Goal: Task Accomplishment & Management: Complete application form

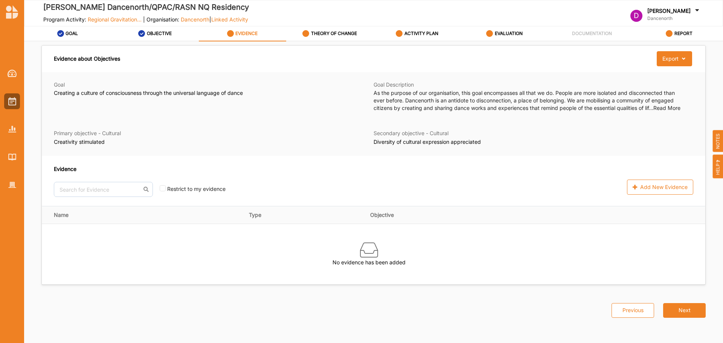
click at [537, 180] on div "Add New Evidence" at bounding box center [574, 187] width 240 height 15
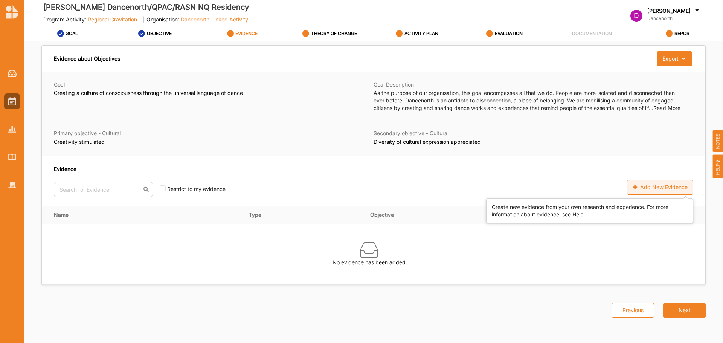
click at [649, 191] on div "Add New Evidence" at bounding box center [660, 187] width 66 height 15
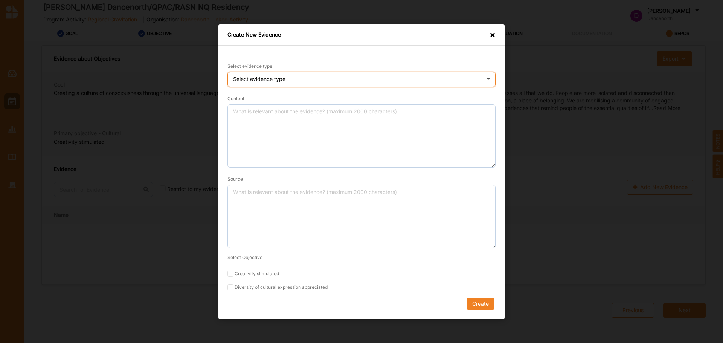
click at [281, 72] on div "Select evidence type Practice Knowledge Published Research Data" at bounding box center [362, 79] width 268 height 15
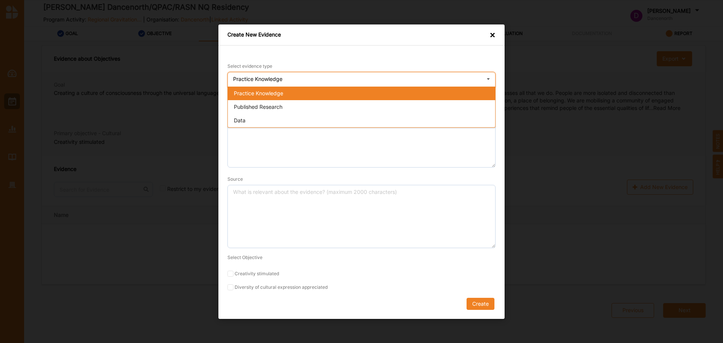
click at [291, 88] on div "Practice Knowledge" at bounding box center [362, 93] width 268 height 14
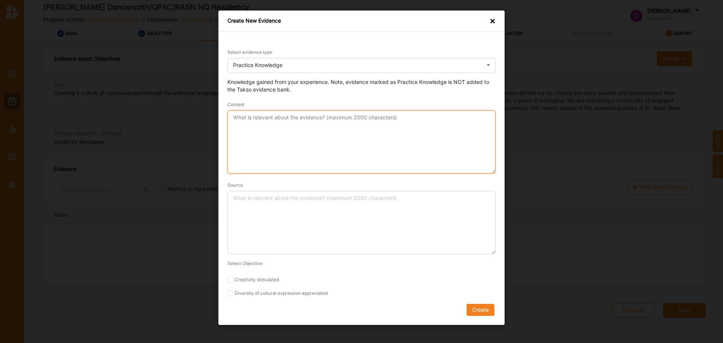
click at [295, 133] on textarea "Content" at bounding box center [362, 141] width 268 height 63
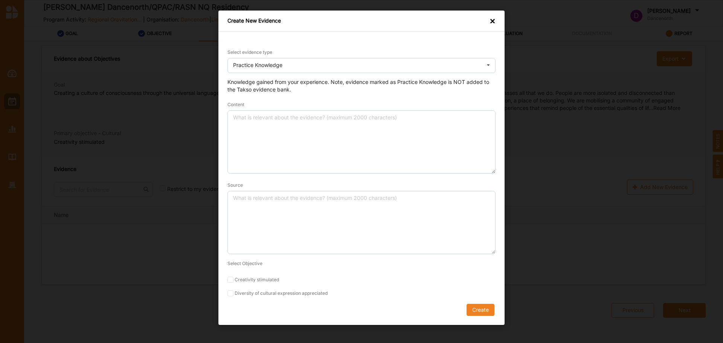
click at [286, 291] on form "Select evidence type Practice Knowledge Practice Knowledge Published Research D…" at bounding box center [362, 182] width 268 height 268
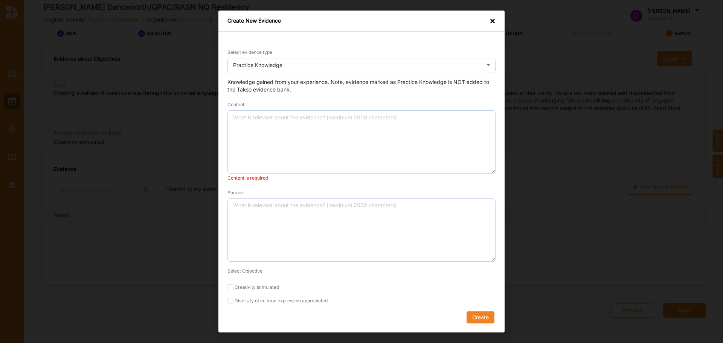
click at [248, 299] on label "Diversity of cultural expression appreciated" at bounding box center [362, 301] width 268 height 6
click at [234, 299] on input "Diversity of cultural expression appreciated" at bounding box center [231, 301] width 6 height 6
checkbox input "true"
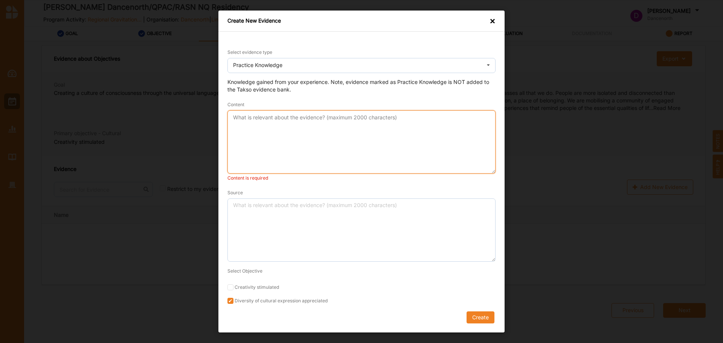
click at [387, 159] on textarea "Content" at bounding box center [362, 141] width 268 height 63
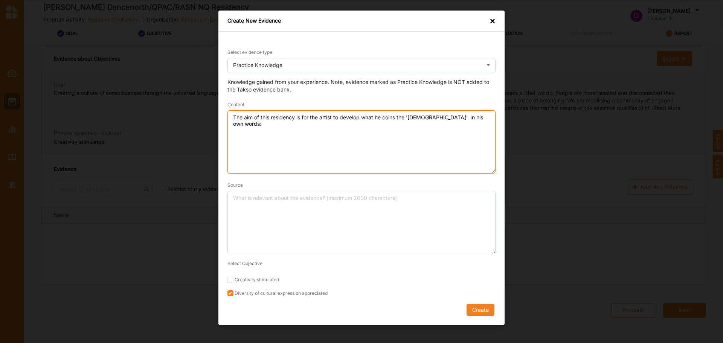
click at [297, 144] on textarea "The aim of this residency is for the artist to develop what he coins the '[DEMO…" at bounding box center [362, 141] width 268 height 63
paste textarea "[DEMOGRAPHIC_DATA] is an eternal story, developed before the beginning of time …"
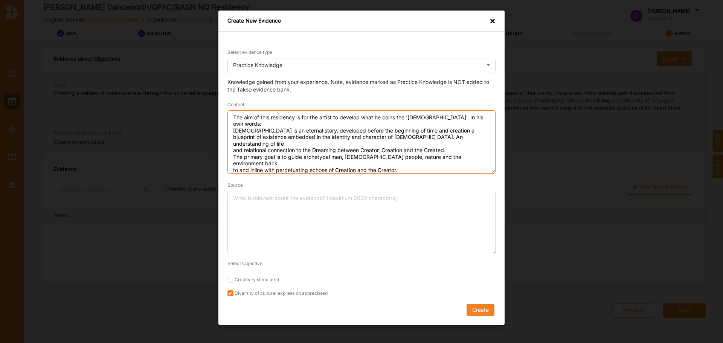
type textarea "The aim of this residency is for the artist to develop what he coins the '[DEMO…"
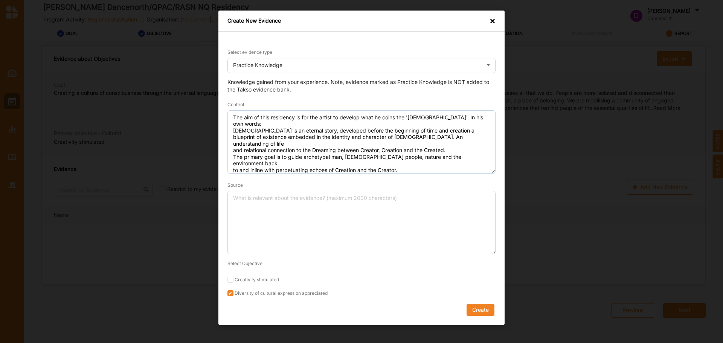
click at [436, 182] on div "Source" at bounding box center [362, 217] width 268 height 73
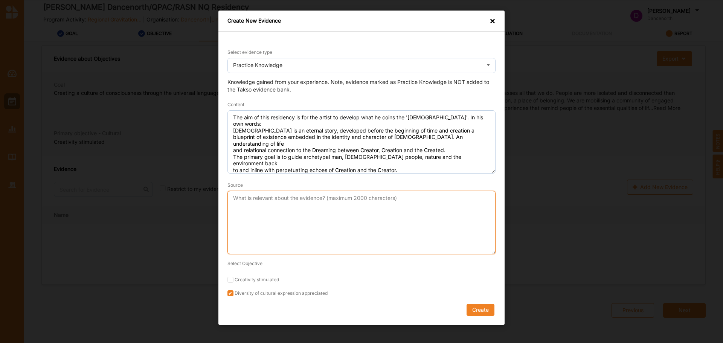
click at [329, 226] on textarea "Source" at bounding box center [362, 222] width 268 height 63
type textarea "S"
type textarea "[PERSON_NAME] intention"
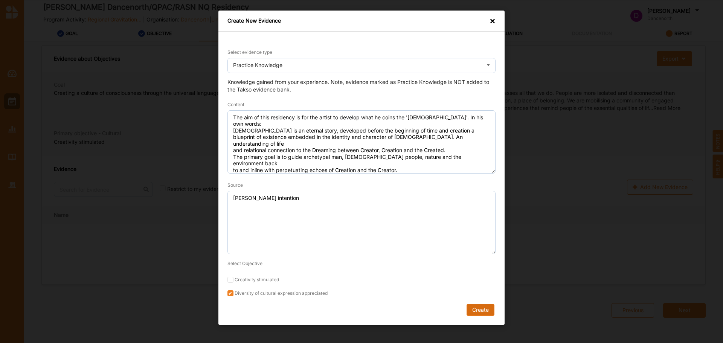
click at [472, 310] on button "Create" at bounding box center [481, 310] width 28 height 12
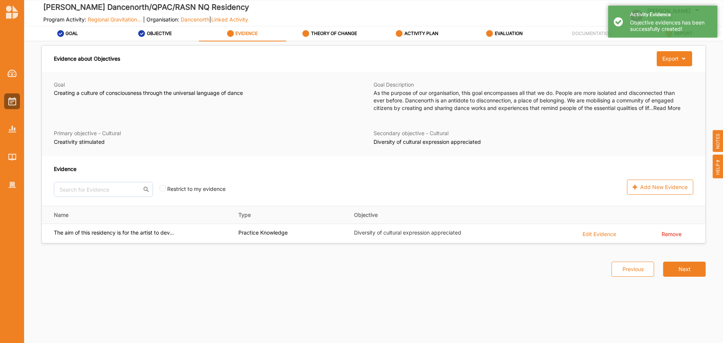
click at [327, 164] on div "Evidence No results found. Restrict to my evidence Add New Evidence" at bounding box center [374, 181] width 664 height 50
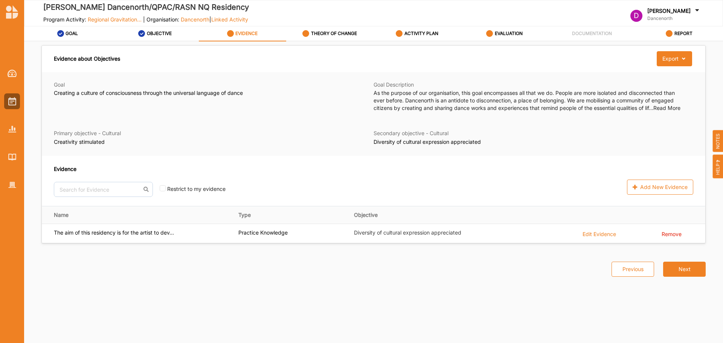
click at [312, 171] on div "Evidence" at bounding box center [249, 169] width 391 height 8
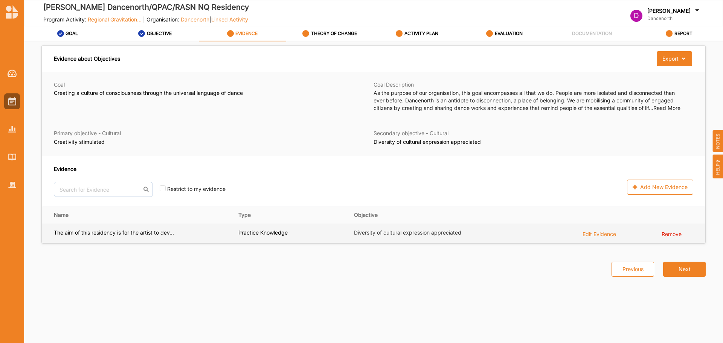
click at [608, 234] on div "Edit Evidence" at bounding box center [600, 233] width 34 height 8
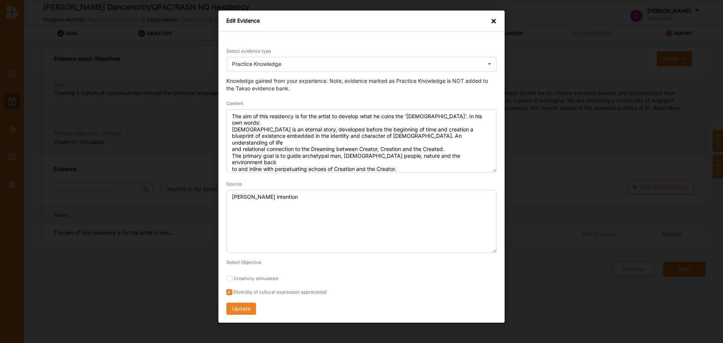
click at [240, 278] on label "Creativity stimulated" at bounding box center [361, 279] width 271 height 6
click at [232, 278] on input "Creativity stimulated" at bounding box center [229, 279] width 6 height 6
checkbox input "true"
click at [235, 306] on button "Update" at bounding box center [241, 309] width 30 height 12
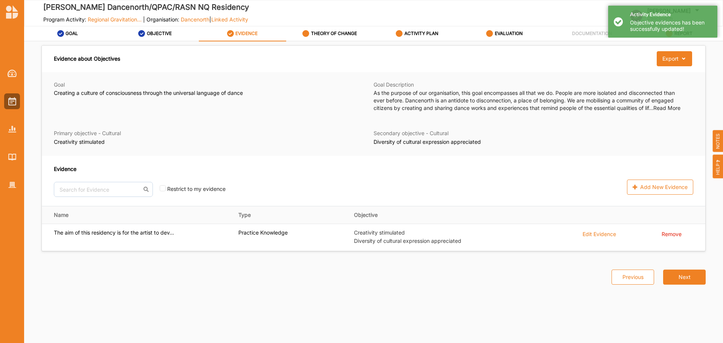
click at [356, 162] on div "Evidence No results found. Restrict to my evidence Add New Evidence" at bounding box center [374, 181] width 664 height 50
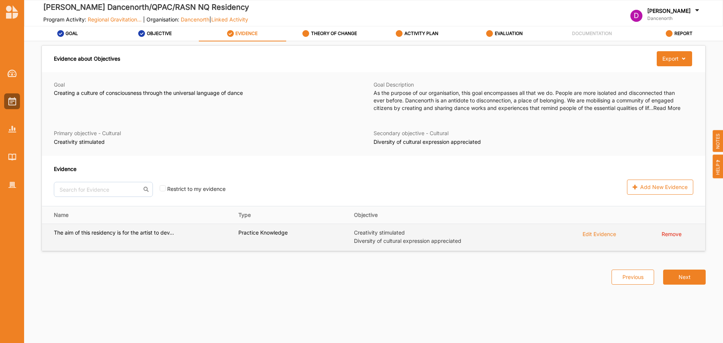
click at [595, 233] on div "Edit Evidence" at bounding box center [600, 233] width 34 height 8
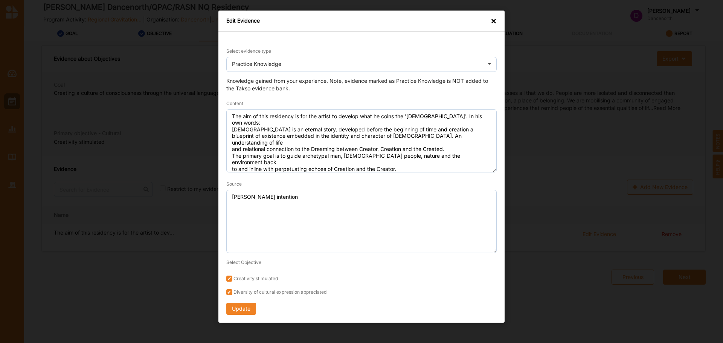
click at [490, 21] on div "Edit Evidence ×" at bounding box center [362, 21] width 286 height 21
click at [492, 21] on div "×" at bounding box center [494, 21] width 6 height 8
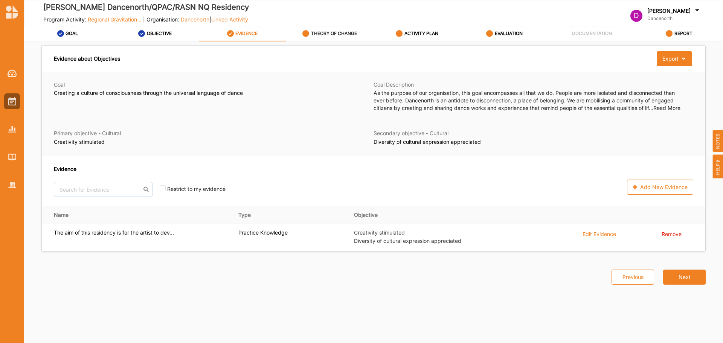
click at [340, 35] on label "THEORY OF CHANGE" at bounding box center [334, 34] width 46 height 6
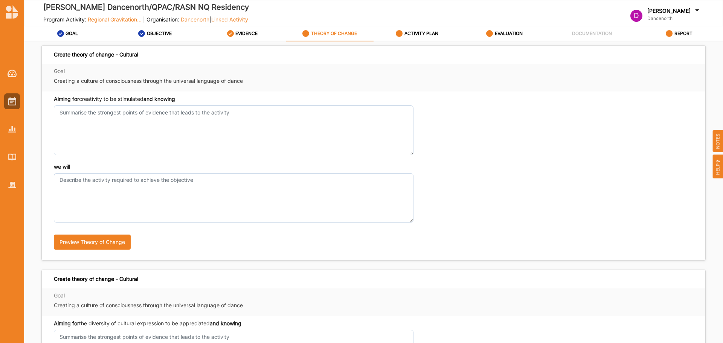
click at [506, 134] on div "Aiming for creativity to be stimulated and knowing" at bounding box center [374, 125] width 640 height 60
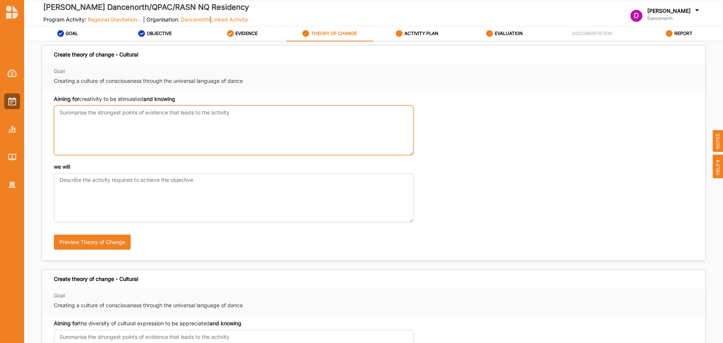
click at [202, 114] on textarea "Aiming for creativity to be stimulated and knowing" at bounding box center [234, 130] width 360 height 49
drag, startPoint x: 60, startPoint y: 111, endPoint x: 64, endPoint y: 111, distance: 4.5
click at [60, 111] on textarea "time and space allows artists to develop art" at bounding box center [234, 130] width 360 height 49
type textarea "that time and space allows artists to develop art"
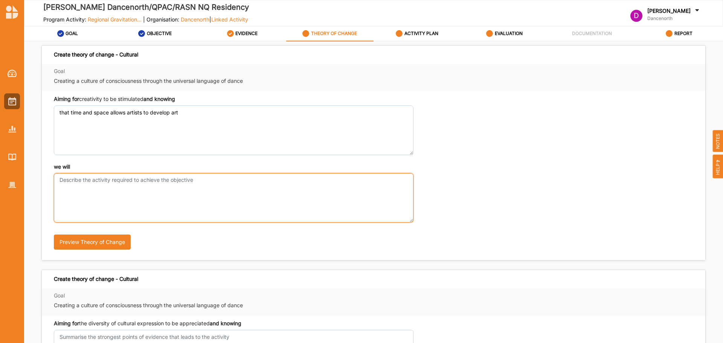
click at [240, 185] on textarea "we will" at bounding box center [234, 197] width 360 height 49
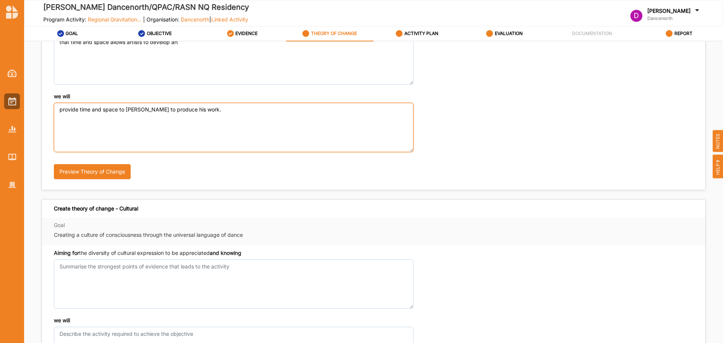
scroll to position [179, 0]
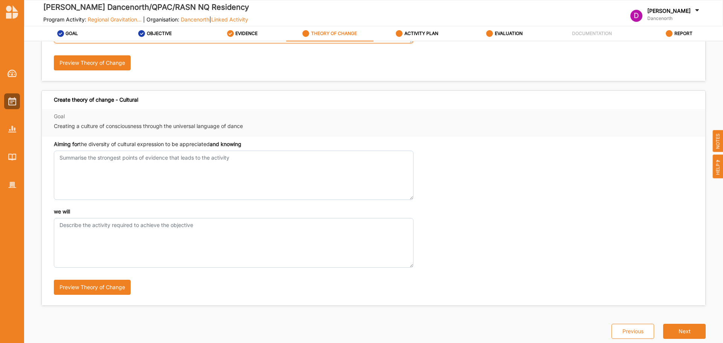
type textarea "provide time and space to [PERSON_NAME] to produce his work."
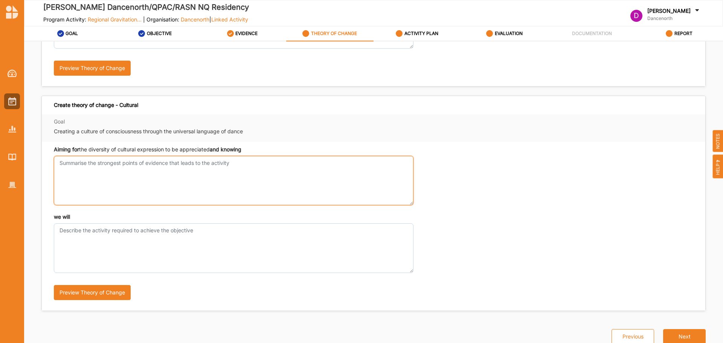
click at [150, 162] on textarea "Aiming for creativity to be stimulated and knowing" at bounding box center [234, 180] width 360 height 49
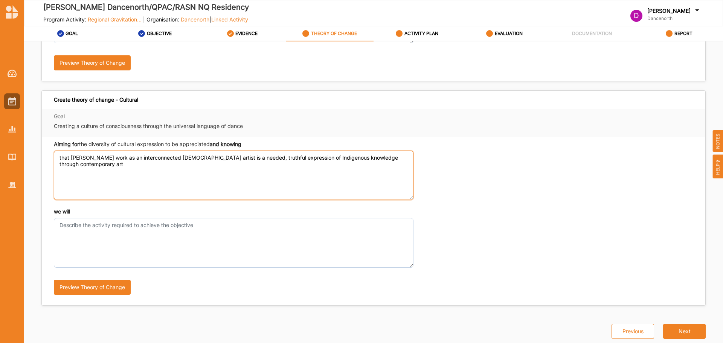
type textarea "that [PERSON_NAME] work as an interconnected [DEMOGRAPHIC_DATA] artist is a nee…"
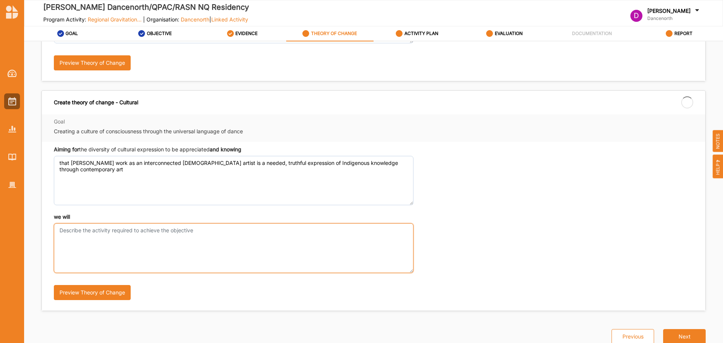
click at [194, 245] on textarea "we will" at bounding box center [234, 247] width 360 height 49
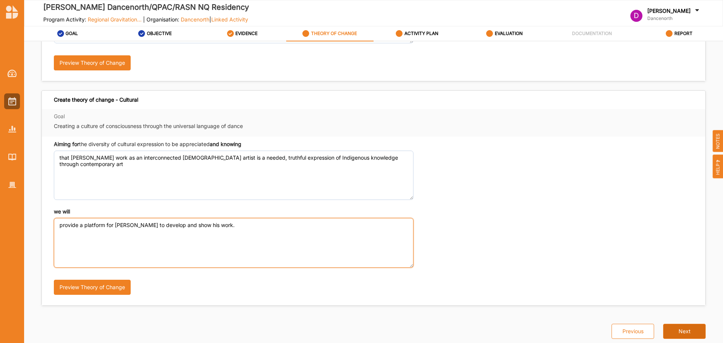
type textarea "provide a platform for [PERSON_NAME] to develop and show his work."
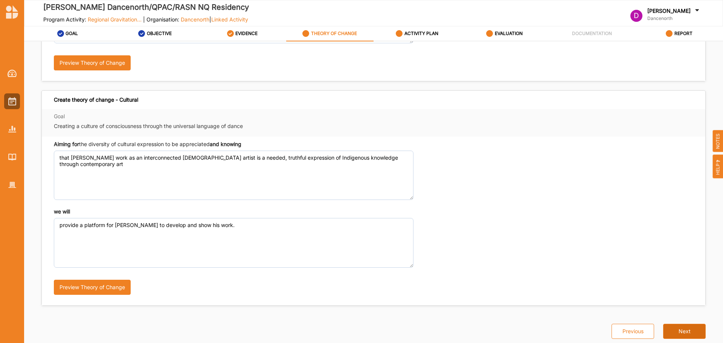
click at [669, 329] on button "Next" at bounding box center [685, 331] width 43 height 15
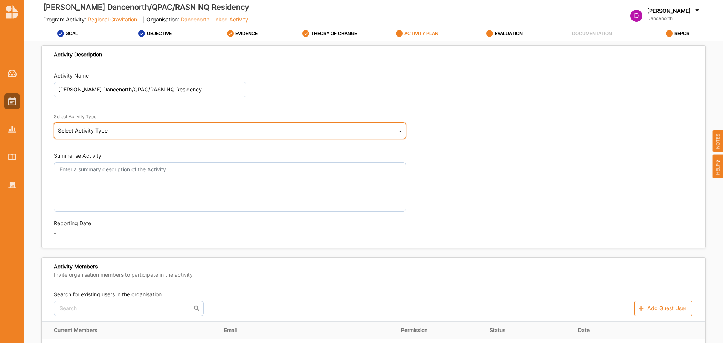
click at [121, 128] on div "Select Activity Type Cultural infrastructure development Acquisitions and Commi…" at bounding box center [230, 130] width 352 height 17
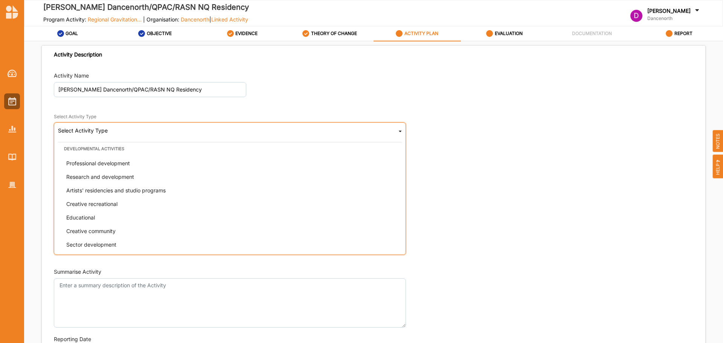
scroll to position [193, 0]
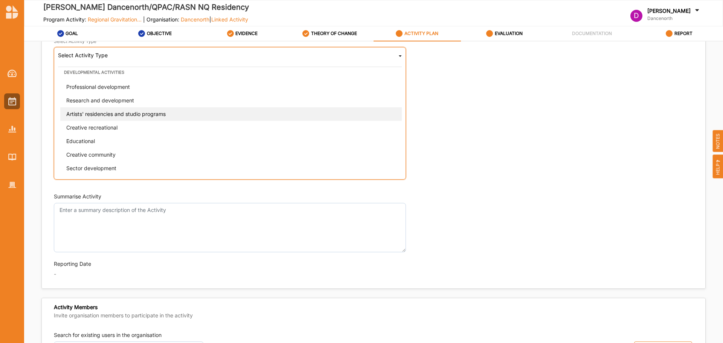
click at [158, 116] on span "Artists' residencies and studio programs" at bounding box center [115, 113] width 99 height 6
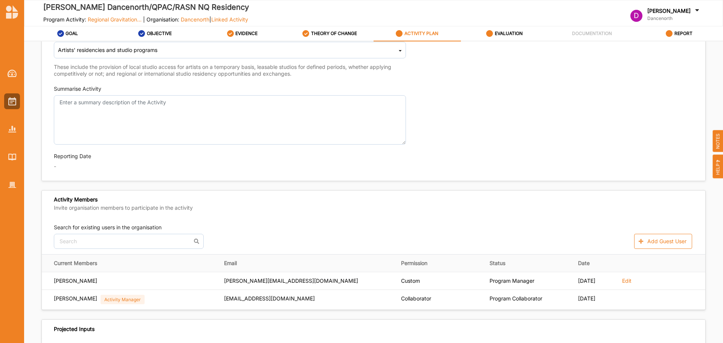
scroll to position [75, 0]
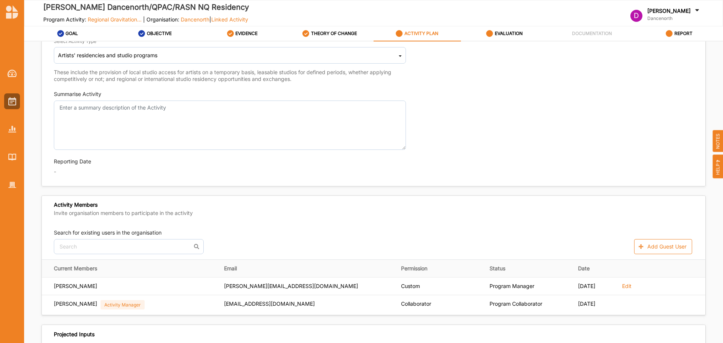
click at [566, 167] on div "Reporting Date -" at bounding box center [374, 168] width 640 height 20
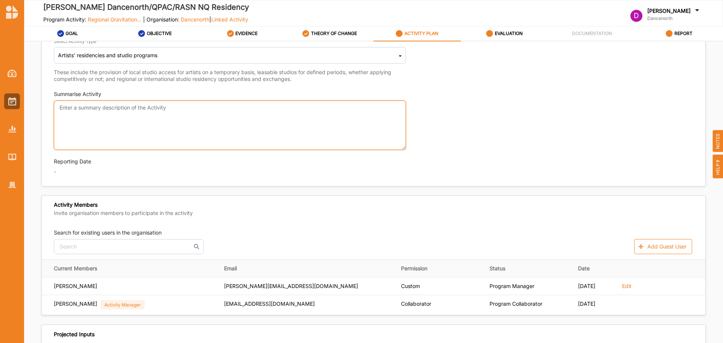
click at [272, 138] on textarea "Summarise Activity" at bounding box center [230, 125] width 352 height 49
paste textarea "Based in [GEOGRAPHIC_DATA] in [GEOGRAPHIC_DATA], [PERSON_NAME] is an interdisci…"
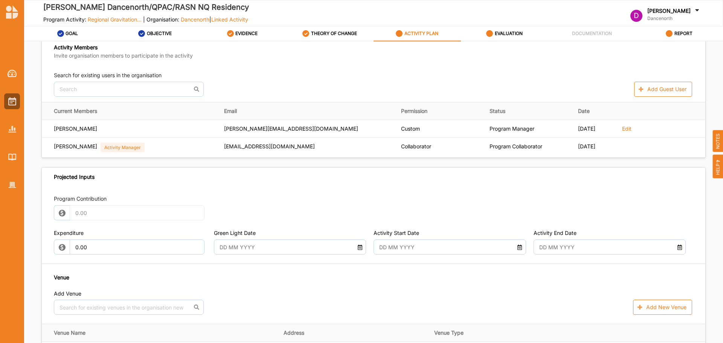
scroll to position [301, 0]
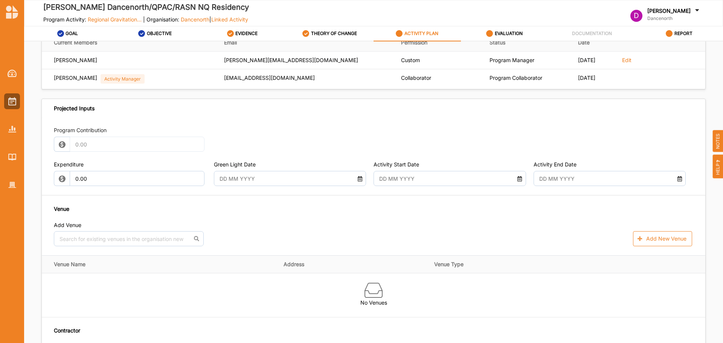
type textarea "Based in [GEOGRAPHIC_DATA] in [GEOGRAPHIC_DATA], [PERSON_NAME] is an interdisci…"
click at [303, 180] on input "text" at bounding box center [284, 178] width 137 height 15
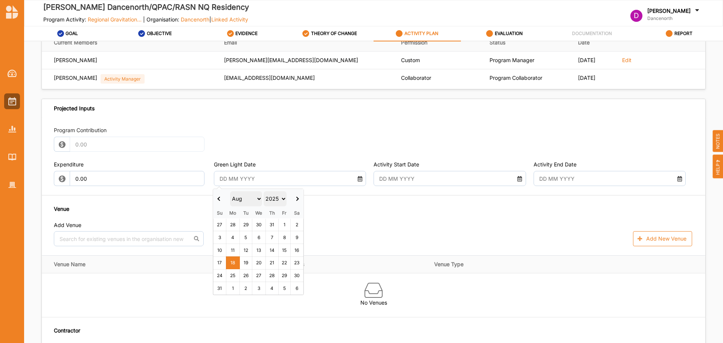
click at [217, 192] on th at bounding box center [220, 199] width 13 height 19
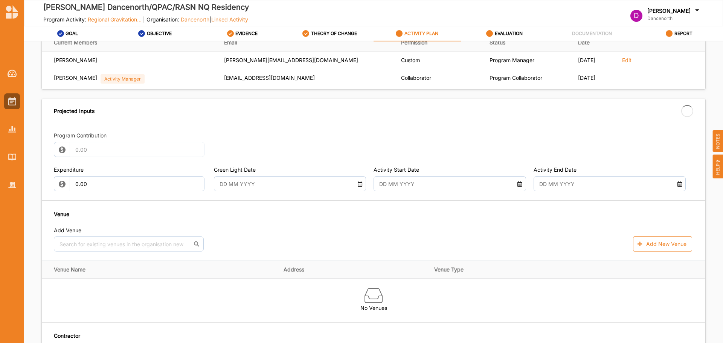
type input "[DATE]"
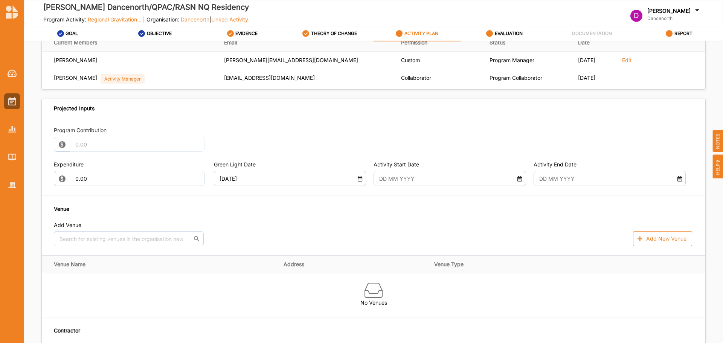
click at [446, 182] on input "text" at bounding box center [444, 178] width 137 height 15
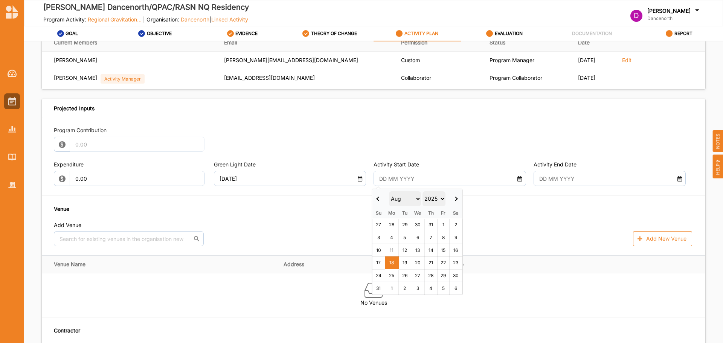
click at [377, 194] on th at bounding box center [379, 199] width 13 height 19
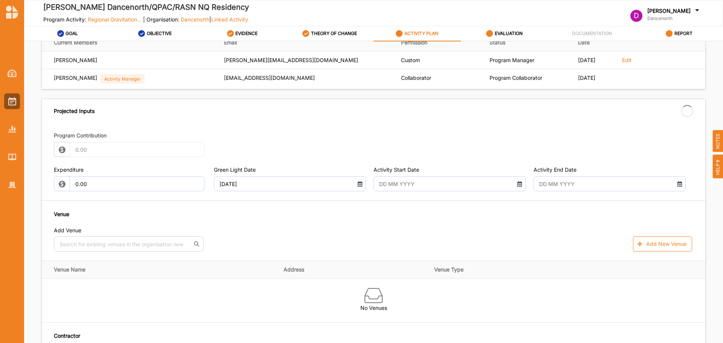
type input "[DATE]"
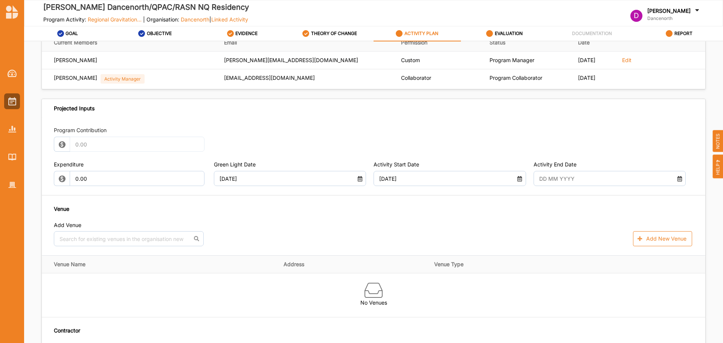
click at [596, 176] on input "text" at bounding box center [603, 178] width 137 height 15
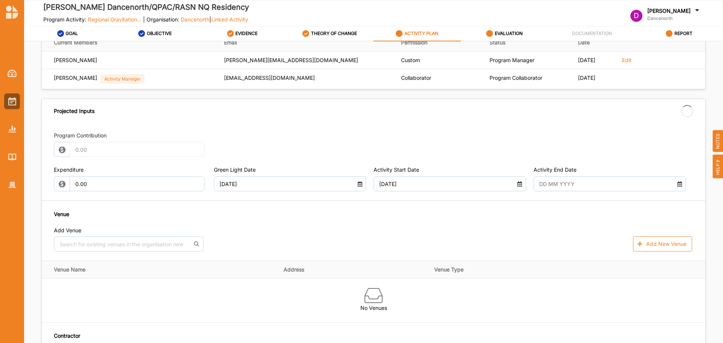
type input "[DATE]"
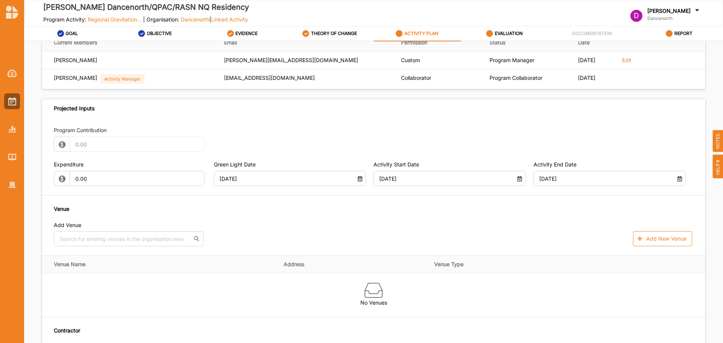
click at [472, 229] on div "Add Venue" at bounding box center [374, 226] width 640 height 9
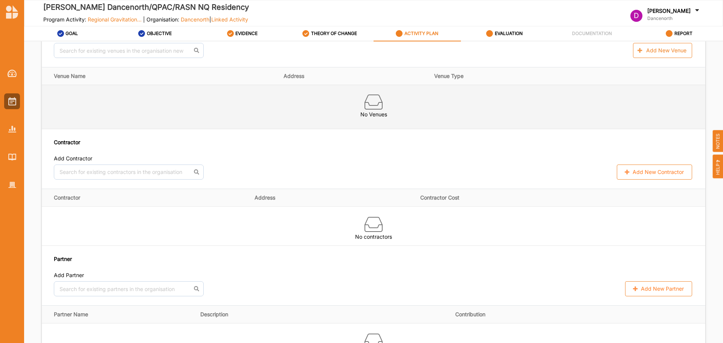
scroll to position [377, 0]
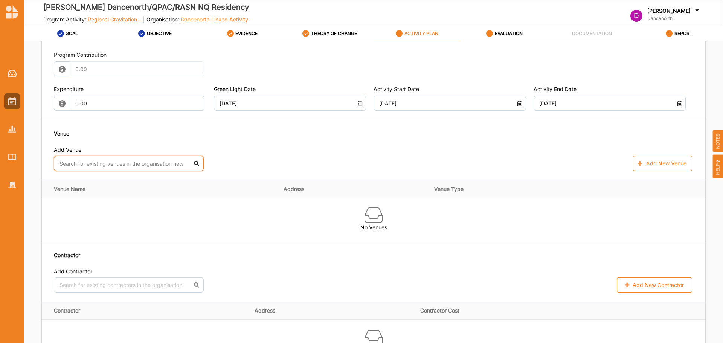
click at [123, 161] on input "text" at bounding box center [129, 163] width 150 height 15
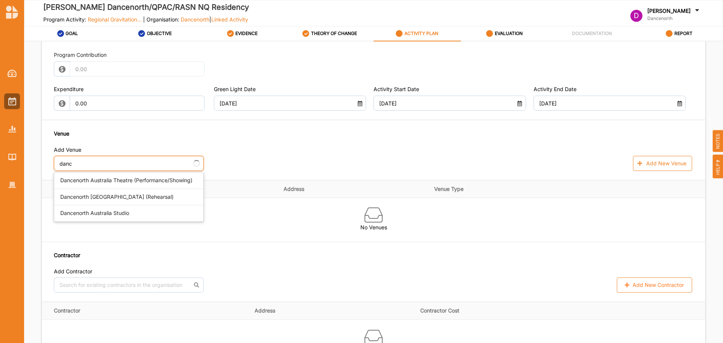
type input "dance"
click at [130, 201] on div "Dancenorth [GEOGRAPHIC_DATA] (Rehearsal)" at bounding box center [128, 197] width 149 height 17
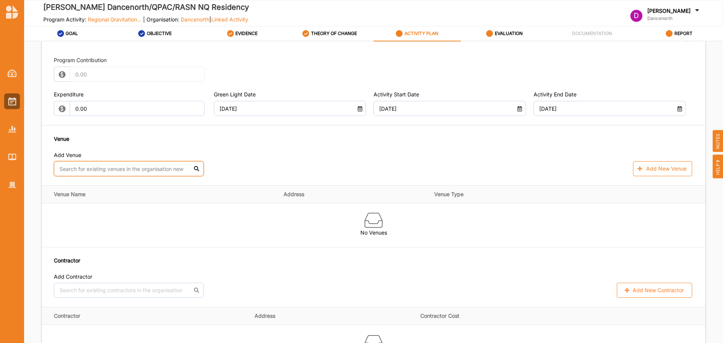
click at [132, 168] on input "text" at bounding box center [129, 168] width 150 height 15
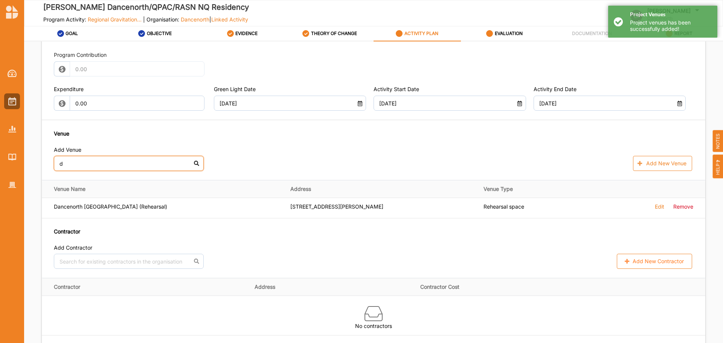
type input "da"
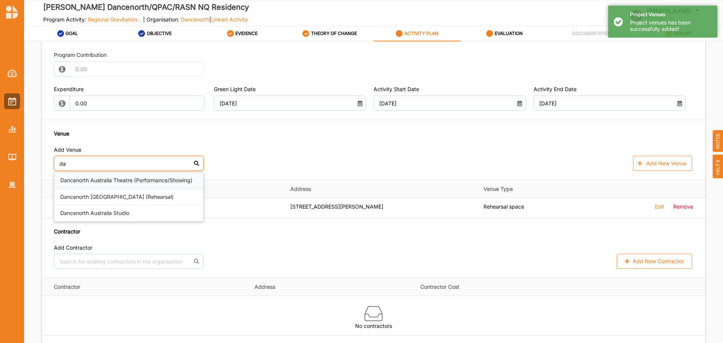
click at [151, 183] on div "Dancenorth Australia Theatre (Performance/Showing)" at bounding box center [128, 181] width 149 height 17
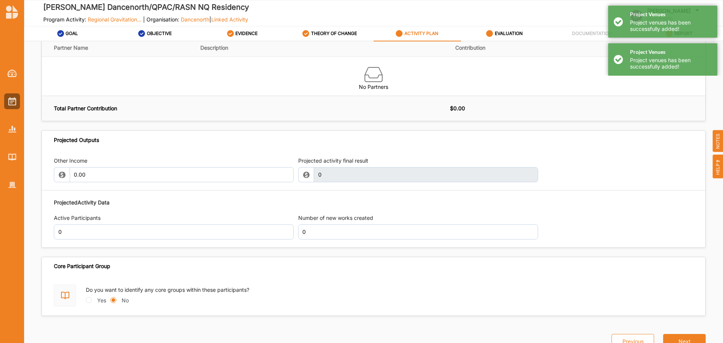
scroll to position [764, 0]
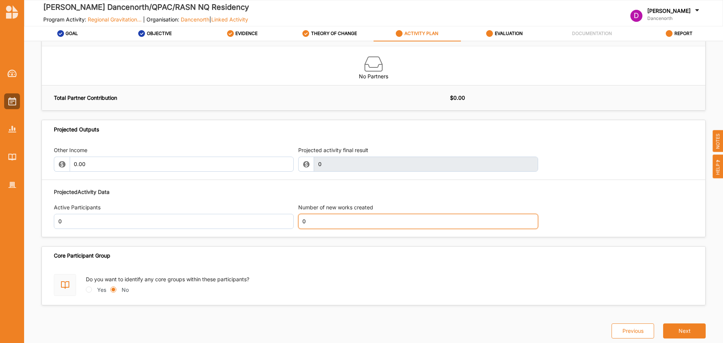
click at [340, 228] on input "0" at bounding box center [418, 221] width 240 height 15
type input "1"
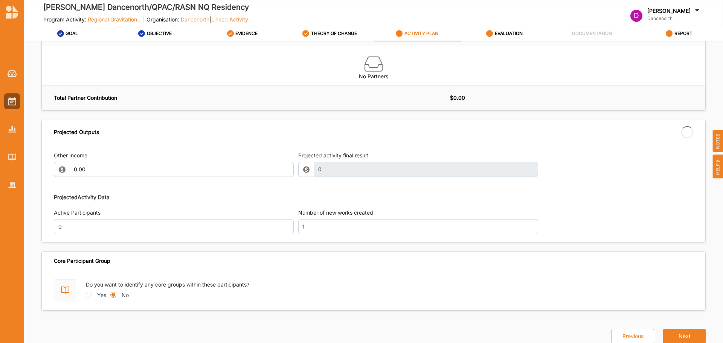
click at [555, 185] on div "Other Income 0.00 Projected activity final result 0 This field is invalid Proje…" at bounding box center [374, 193] width 664 height 98
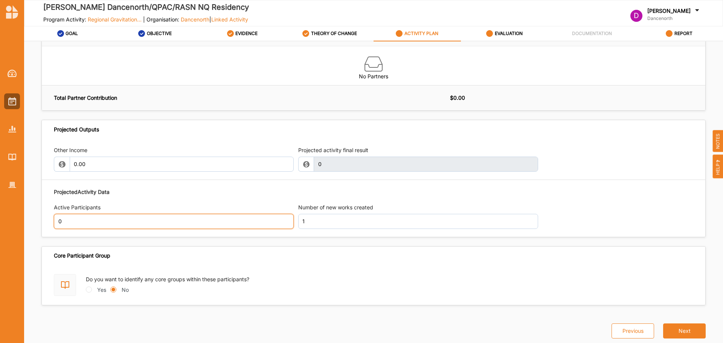
click at [154, 225] on input "0" at bounding box center [174, 221] width 240 height 15
type input "1"
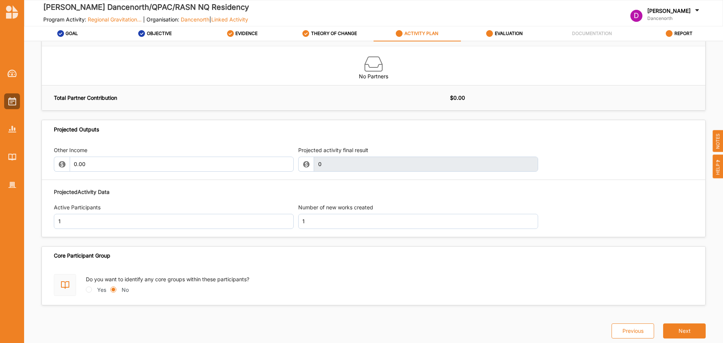
click at [597, 194] on div "Projected Activity Data" at bounding box center [374, 192] width 640 height 8
click at [98, 290] on label "Yes" at bounding box center [101, 290] width 9 height 8
click at [92, 290] on input "Yes" at bounding box center [89, 290] width 6 height 6
radio input "true"
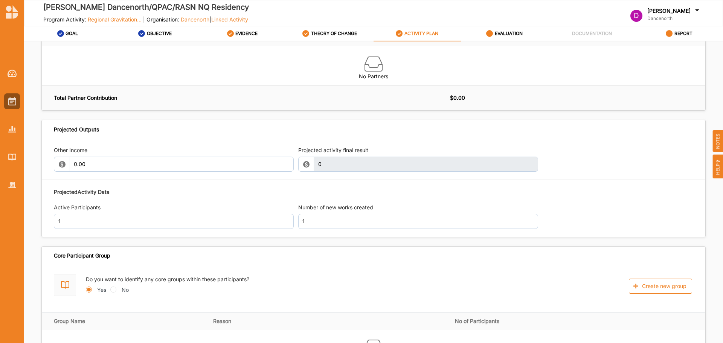
scroll to position [833, 0]
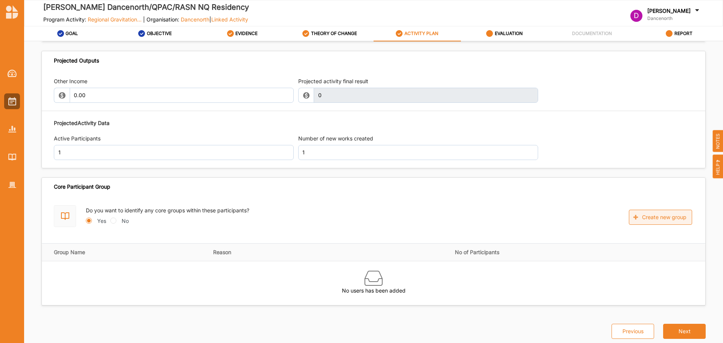
click at [668, 214] on button "Create new group" at bounding box center [660, 217] width 63 height 15
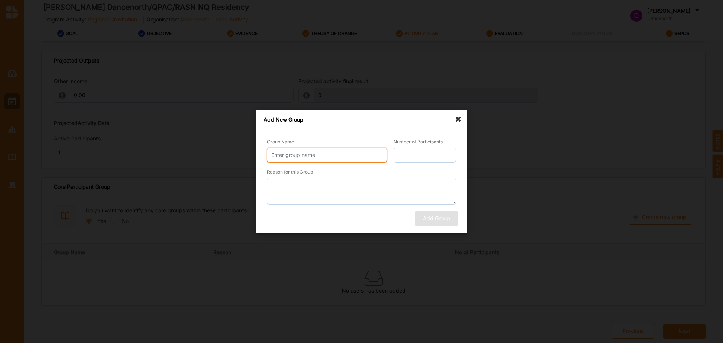
click at [326, 156] on input "Group Name" at bounding box center [327, 155] width 120 height 15
type input "Audience"
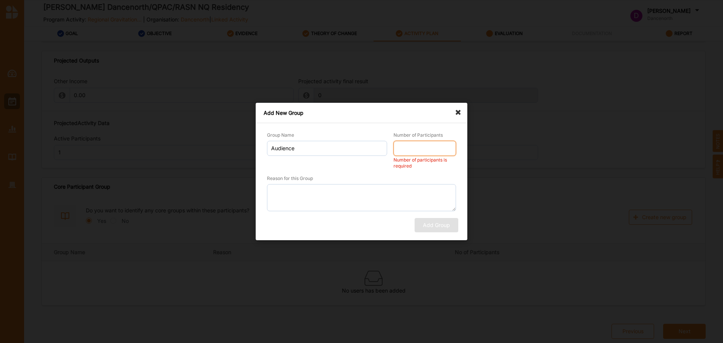
click at [438, 144] on input "Number of Participants" at bounding box center [425, 148] width 63 height 15
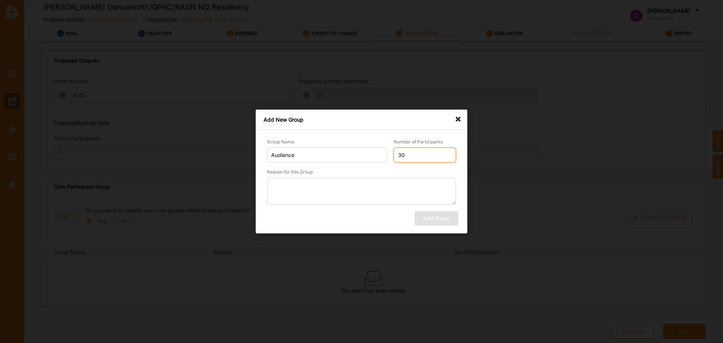
type input "30"
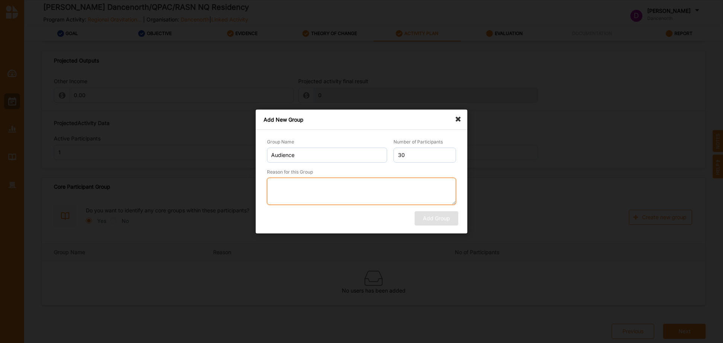
click at [410, 200] on textarea "Reason for this Group" at bounding box center [362, 191] width 190 height 27
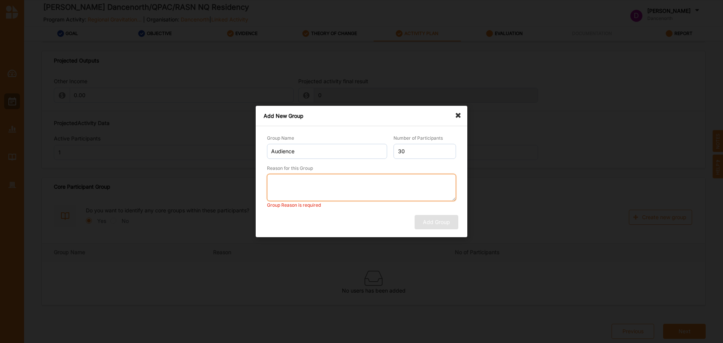
click at [314, 186] on textarea "Reason for this Group" at bounding box center [362, 187] width 190 height 27
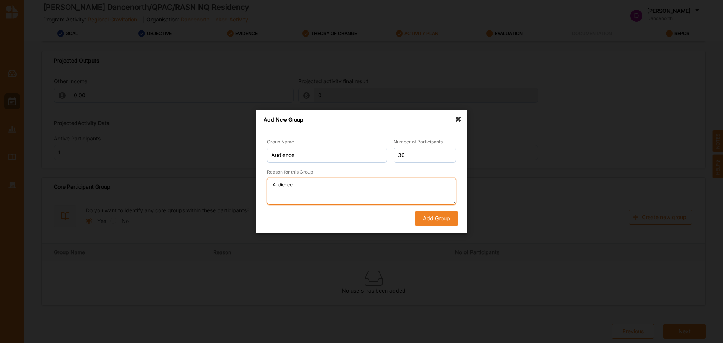
type textarea "Audience"
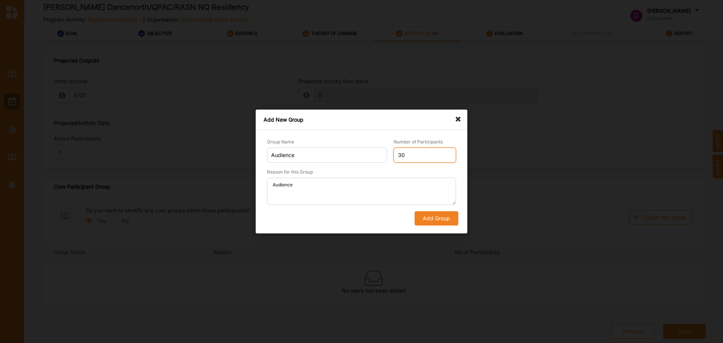
click at [425, 155] on input "30" at bounding box center [425, 155] width 63 height 15
type input "37"
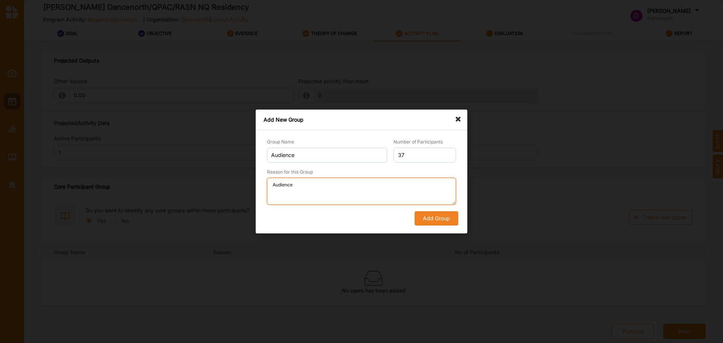
click at [350, 190] on textarea "Audience" at bounding box center [362, 191] width 190 height 27
type textarea "Audience for showing"
click at [435, 219] on button "Add Group" at bounding box center [437, 218] width 44 height 14
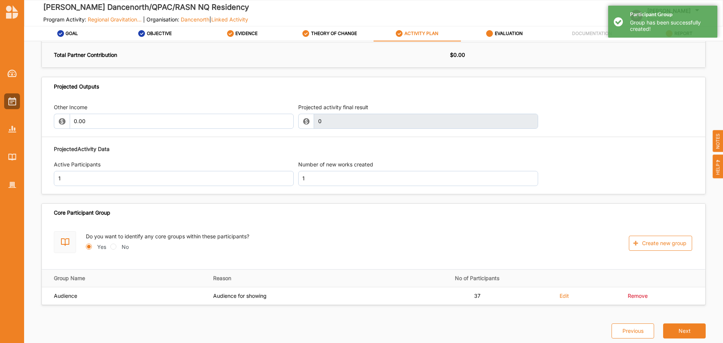
scroll to position [807, 0]
click at [451, 222] on div "Do you want to identify any core groups within these participants? Yes No Creat…" at bounding box center [374, 242] width 664 height 40
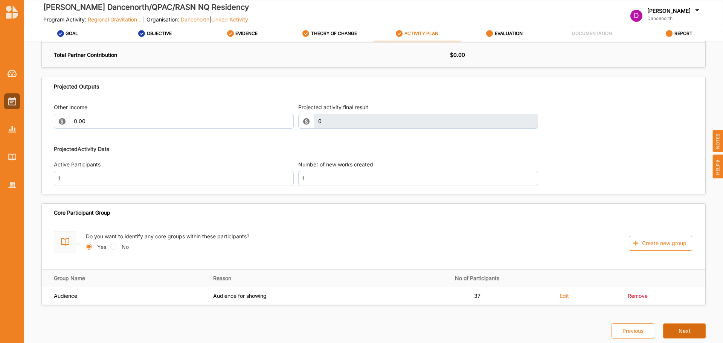
click at [674, 327] on button "Next" at bounding box center [685, 331] width 43 height 15
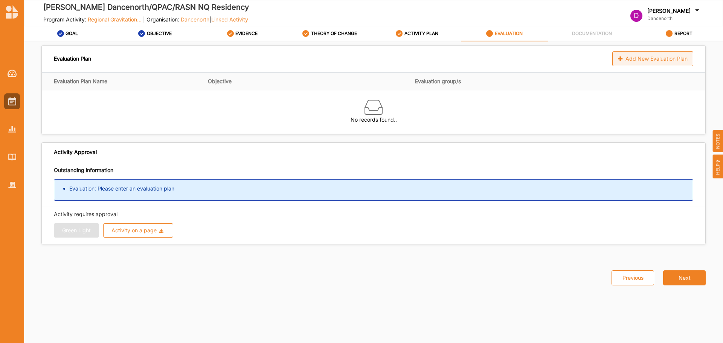
click at [653, 57] on div "Add New Evaluation Plan" at bounding box center [653, 58] width 81 height 15
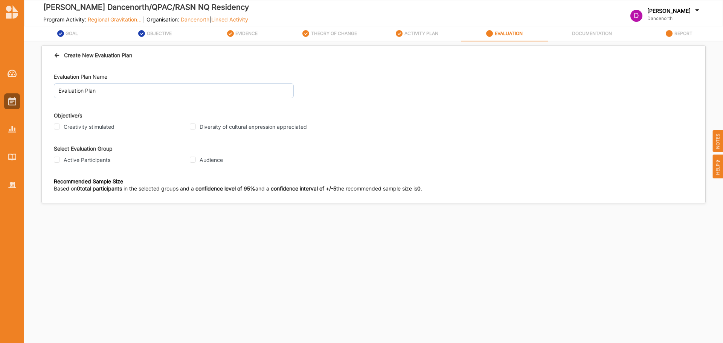
click at [95, 125] on label "Creativity stimulated" at bounding box center [89, 127] width 51 height 7
click at [60, 125] on input "Creativity stimulated" at bounding box center [57, 127] width 6 height 6
checkbox input "true"
click at [226, 124] on label "Diversity of cultural expression appreciated" at bounding box center [253, 127] width 107 height 7
click at [196, 124] on input "Diversity of cultural expression appreciated" at bounding box center [193, 127] width 6 height 6
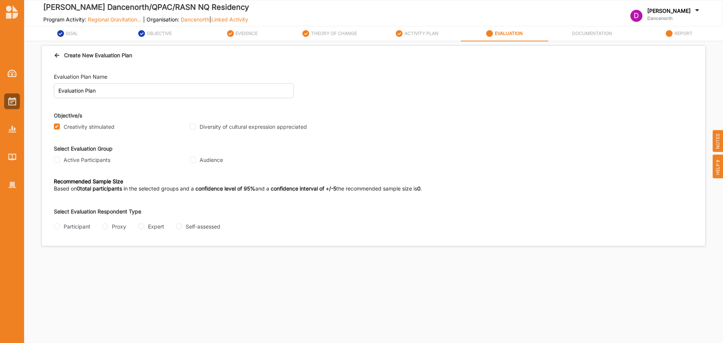
checkbox input "true"
click at [90, 164] on div "Active Participants" at bounding box center [119, 160] width 131 height 10
click at [96, 162] on label "Active Participants" at bounding box center [87, 160] width 47 height 7
click at [60, 162] on input "Active Participants" at bounding box center [57, 160] width 6 height 6
checkbox input "true"
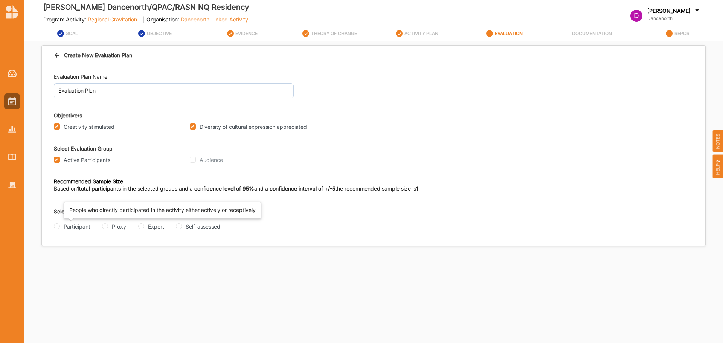
click at [73, 226] on div "Participant" at bounding box center [77, 227] width 27 height 8
click at [60, 226] on input "Participant" at bounding box center [57, 226] width 6 height 6
radio input "true"
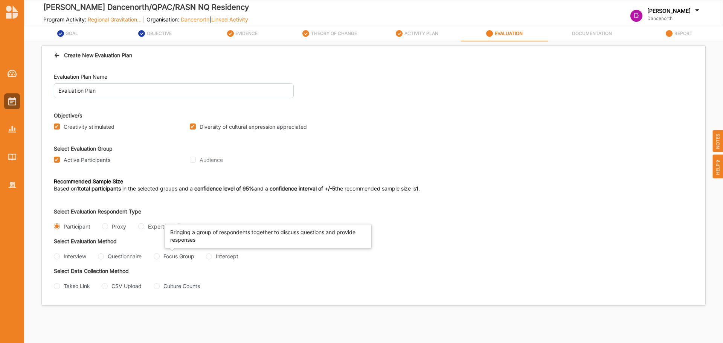
click at [173, 257] on div "Focus Group" at bounding box center [179, 256] width 31 height 8
click at [160, 257] on Group "Focus Group" at bounding box center [157, 257] width 6 height 6
radio Group "true"
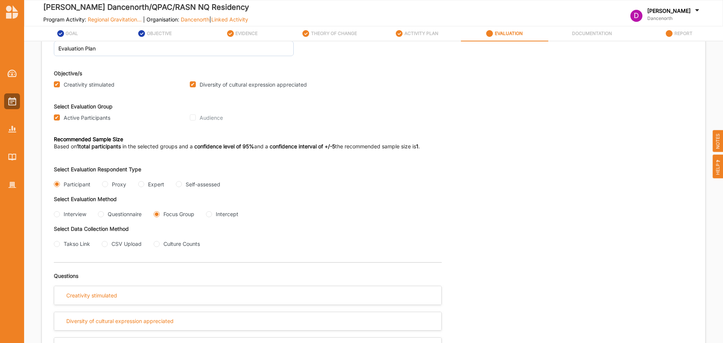
scroll to position [60, 0]
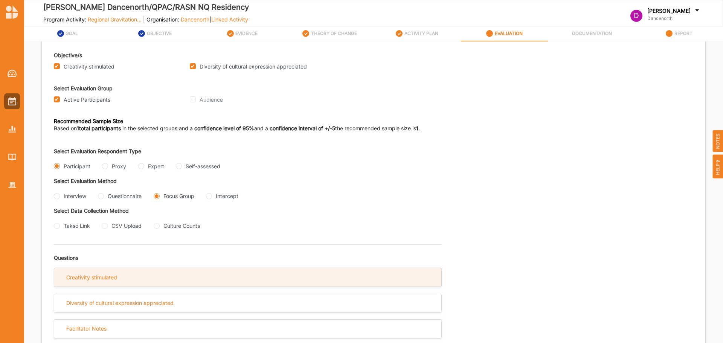
click at [98, 275] on div "Creativity stimulated" at bounding box center [91, 277] width 51 height 7
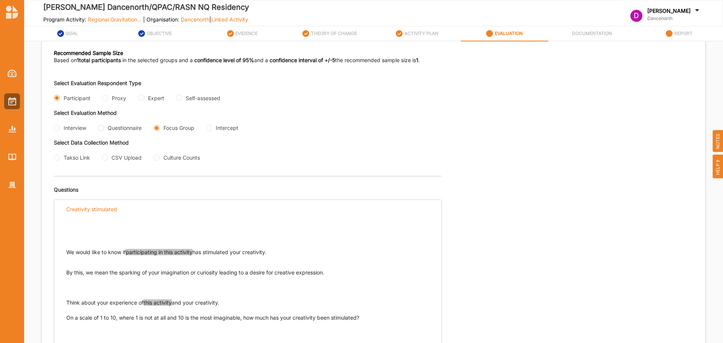
scroll to position [205, 0]
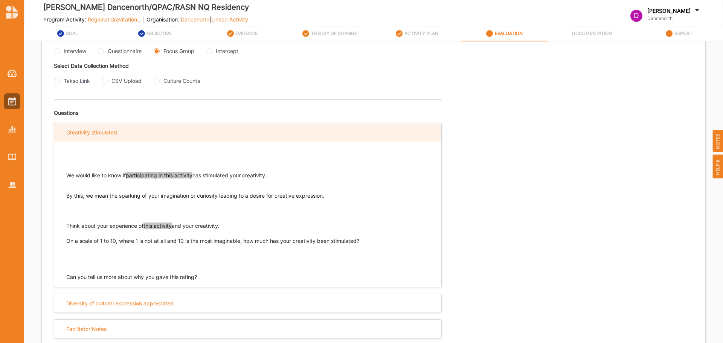
click at [106, 130] on div "Creativity stimulated" at bounding box center [91, 132] width 51 height 7
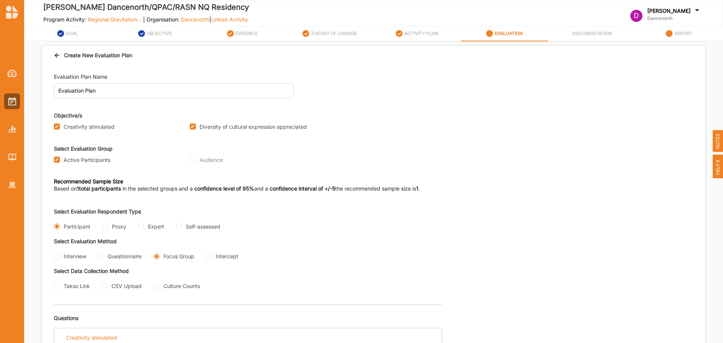
scroll to position [60, 0]
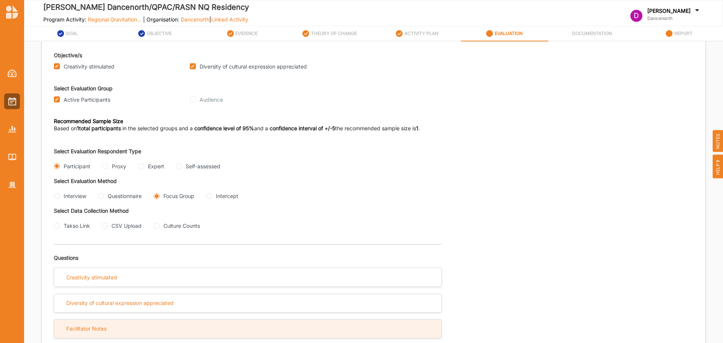
click at [90, 327] on div "Facilitator Notes" at bounding box center [86, 329] width 40 height 7
click at [140, 322] on div "Facilitator Notes" at bounding box center [247, 329] width 387 height 18
click at [199, 332] on div "Facilitator Notes" at bounding box center [247, 329] width 387 height 18
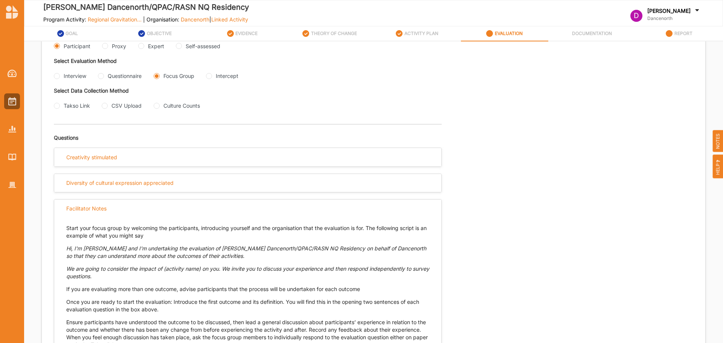
scroll to position [281, 0]
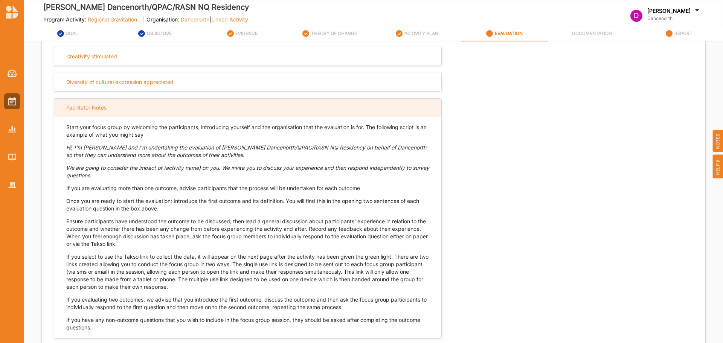
click at [104, 99] on div "Facilitator Notes" at bounding box center [247, 108] width 387 height 18
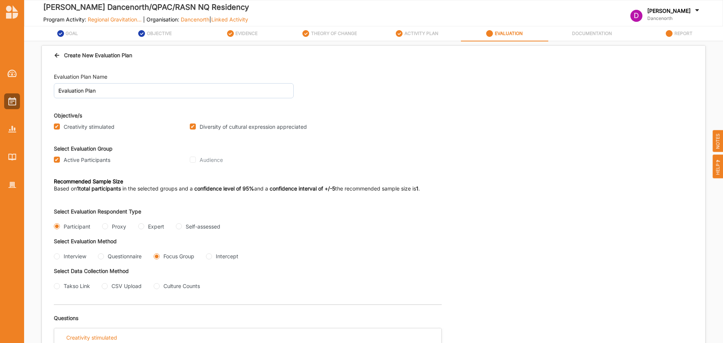
scroll to position [60, 0]
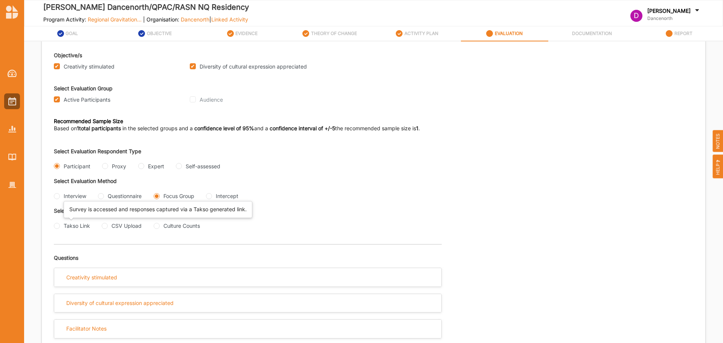
click at [81, 228] on div "Takso Link" at bounding box center [77, 226] width 26 height 8
click at [60, 228] on input "Takso Link" at bounding box center [57, 226] width 6 height 6
radio input "true"
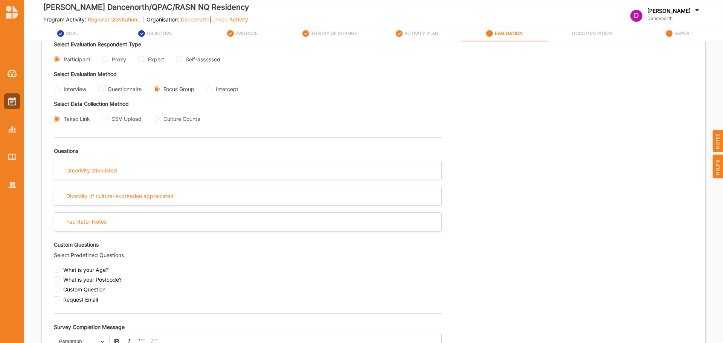
scroll to position [237, 0]
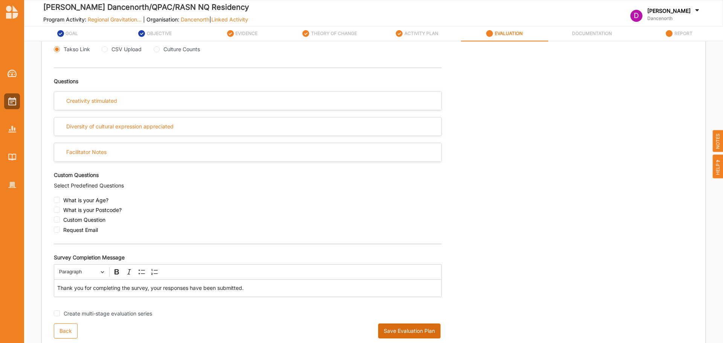
click at [417, 332] on button "Save Evaluation Plan" at bounding box center [409, 331] width 63 height 15
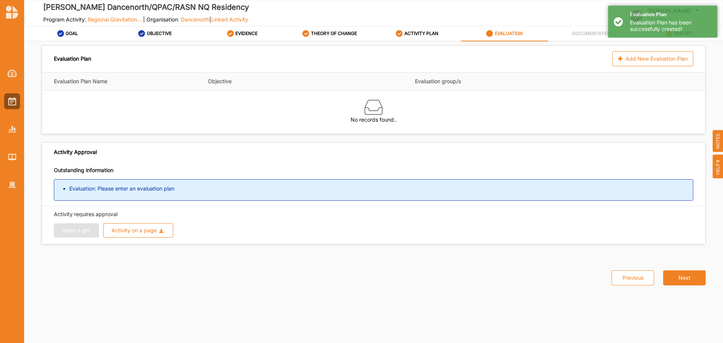
scroll to position [0, 0]
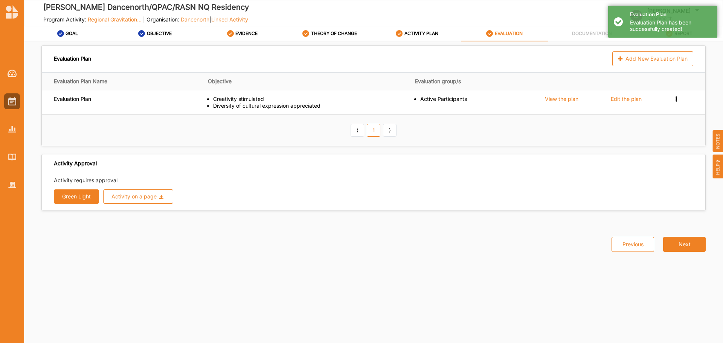
click at [586, 35] on label "DOCUMENTATION" at bounding box center [592, 34] width 40 height 6
click at [678, 230] on div "Previous Next" at bounding box center [654, 235] width 103 height 33
click at [678, 242] on button "Next" at bounding box center [685, 244] width 43 height 15
click at [75, 192] on button "Green Light" at bounding box center [76, 197] width 45 height 14
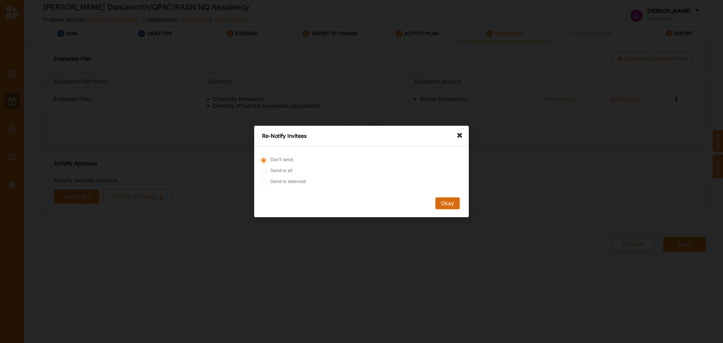
click at [455, 200] on button "Okay" at bounding box center [448, 203] width 24 height 12
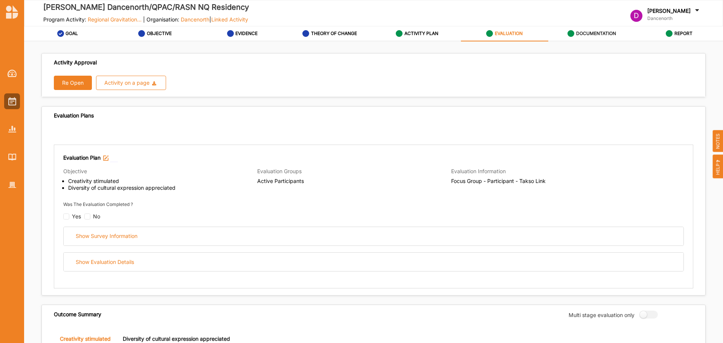
click at [593, 29] on div "DOCUMENTATION" at bounding box center [592, 34] width 49 height 14
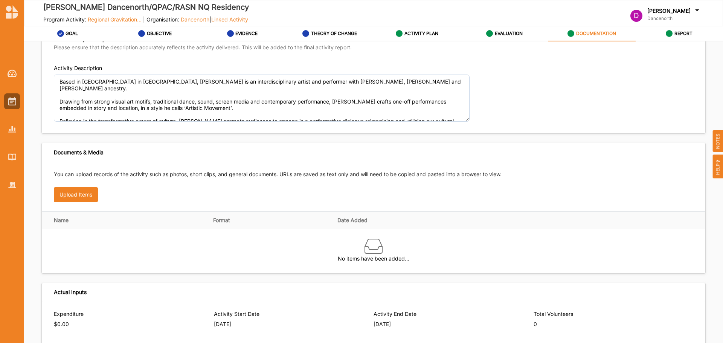
scroll to position [38, 0]
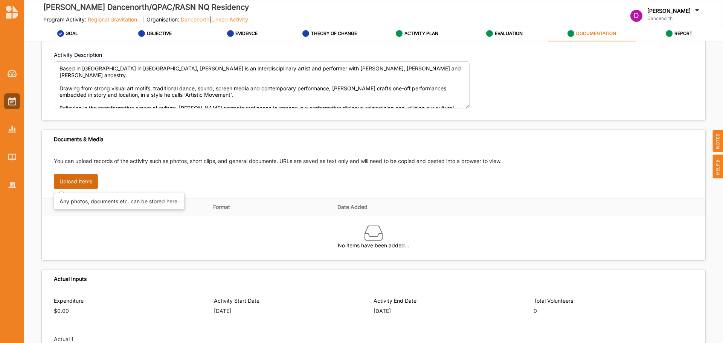
click at [92, 177] on button "Upload Items" at bounding box center [76, 181] width 44 height 15
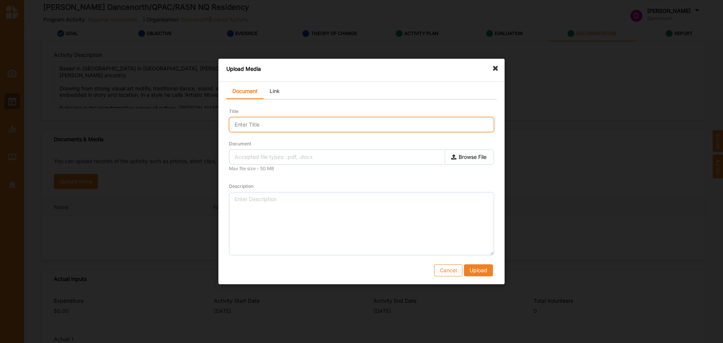
click at [293, 121] on input "Title" at bounding box center [361, 124] width 265 height 15
type input "Zane's Evaluation"
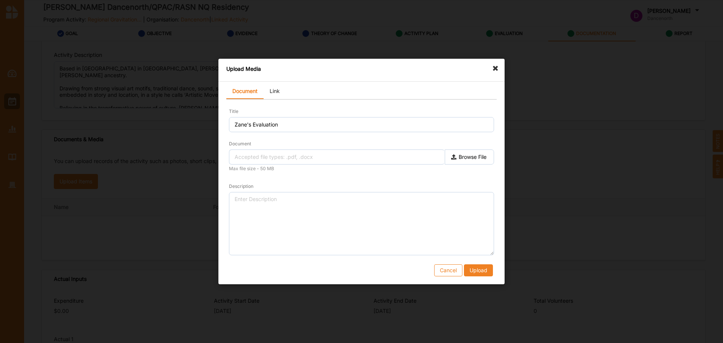
click at [488, 154] on label "Browse File" at bounding box center [469, 157] width 49 height 15
click at [0, 0] on input "Document" at bounding box center [0, 0] width 0 height 0
type input "AboriginalBibleEvaluation2025.pdf"
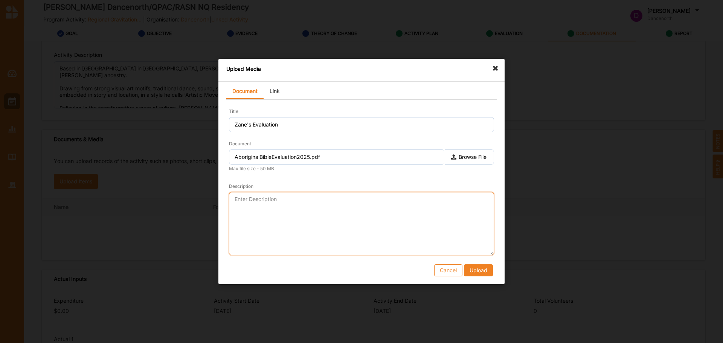
click at [373, 221] on textarea "Description" at bounding box center [361, 223] width 265 height 63
type textarea "[PERSON_NAME] evaluation of his residency"
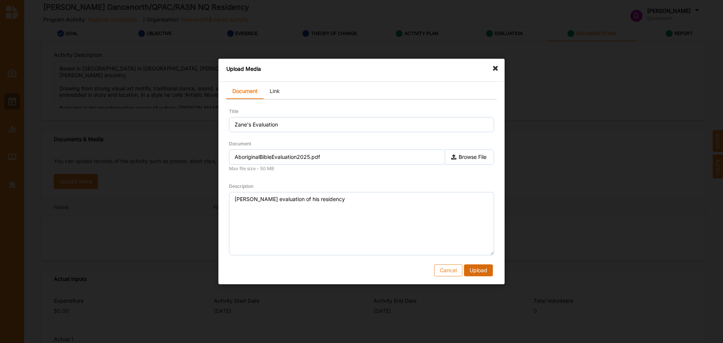
click at [478, 267] on button "Upload" at bounding box center [478, 271] width 29 height 12
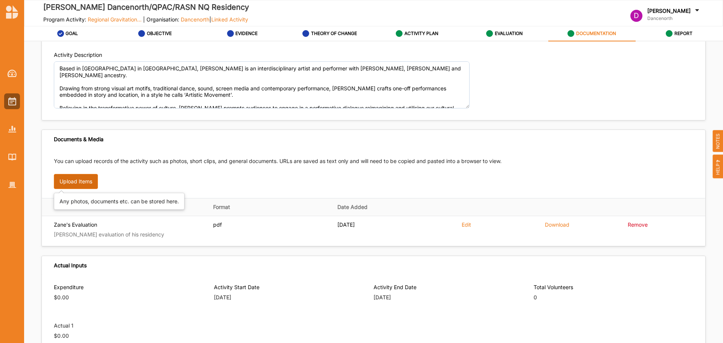
click at [75, 178] on button "Upload Items" at bounding box center [76, 181] width 44 height 15
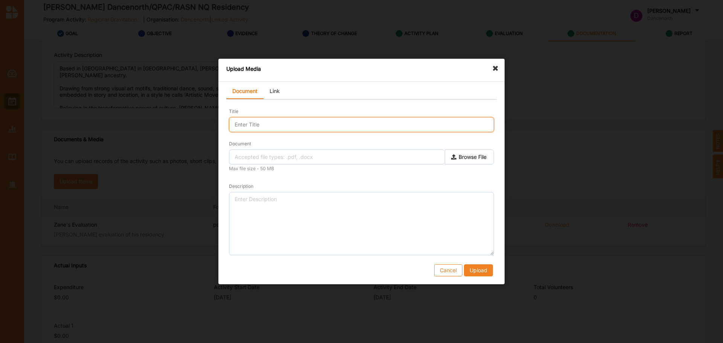
click at [310, 130] on input "Title" at bounding box center [361, 124] width 265 height 15
type input "Feedback from Audience Member"
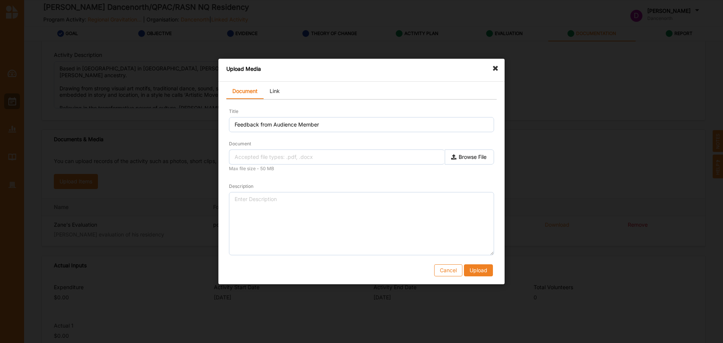
click at [462, 154] on label "Browse File" at bounding box center [469, 157] width 49 height 15
click at [0, 0] on input "Document" at bounding box center [0, 0] width 0 height 0
type input "[PERSON_NAME] Feedback from [PERSON_NAME].pdf"
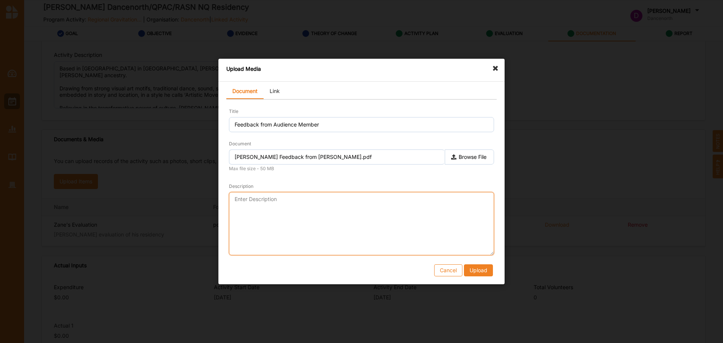
click at [369, 217] on textarea "Description" at bounding box center [361, 223] width 265 height 63
click at [278, 201] on textarea "Feedback from Audience Member, [PERSON_NAME], of [PERSON_NAME] showing at the e…" at bounding box center [361, 223] width 265 height 63
drag, startPoint x: 275, startPoint y: 201, endPoint x: 379, endPoint y: 205, distance: 104.1
click at [275, 201] on textarea "Feedback from Audience Member, [PERSON_NAME], of [PERSON_NAME] showing at the e…" at bounding box center [361, 223] width 265 height 63
type textarea "Feedback from long-time Audience Member, [PERSON_NAME], of [PERSON_NAME] showin…"
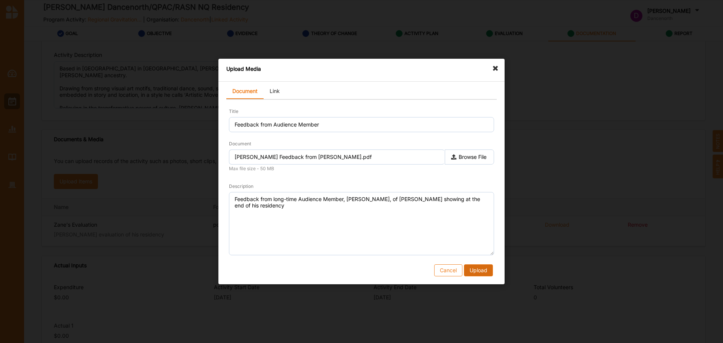
click at [473, 269] on button "Upload" at bounding box center [478, 271] width 29 height 12
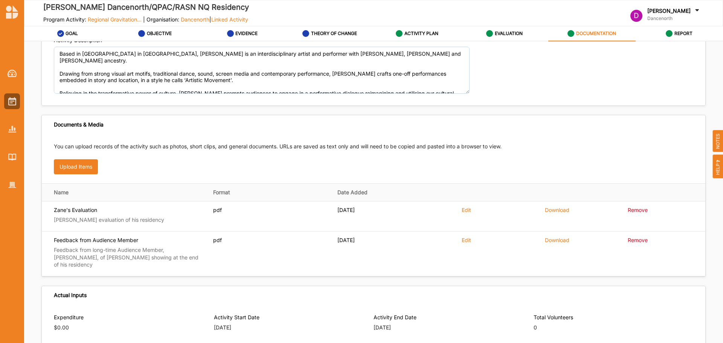
scroll to position [0, 0]
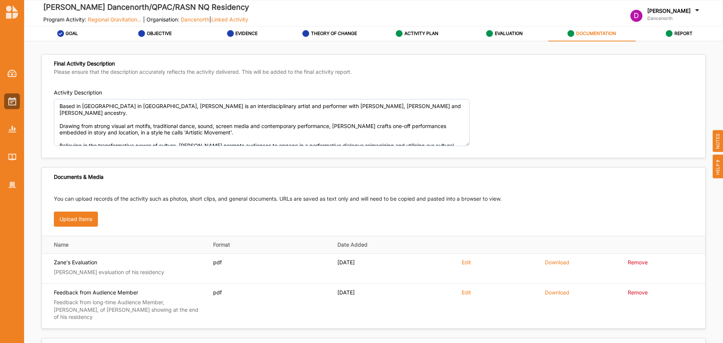
click at [597, 123] on div "Activity Description Based in [GEOGRAPHIC_DATA] in [GEOGRAPHIC_DATA], [PERSON_N…" at bounding box center [374, 117] width 640 height 57
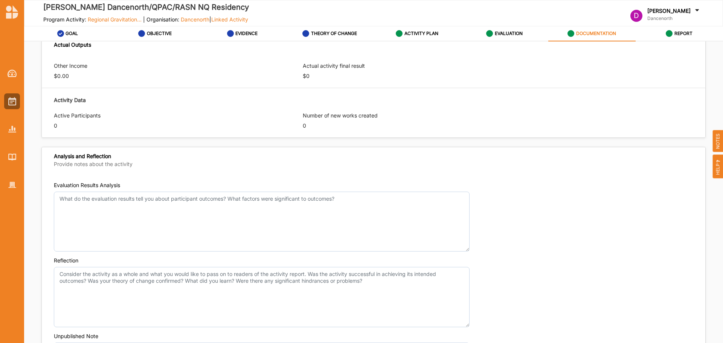
scroll to position [505, 0]
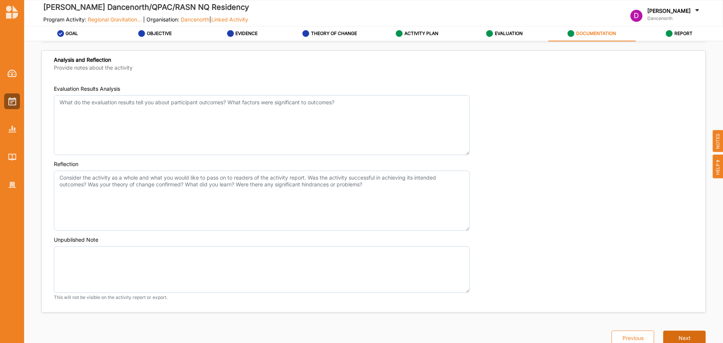
click at [686, 333] on button "Next" at bounding box center [685, 338] width 43 height 15
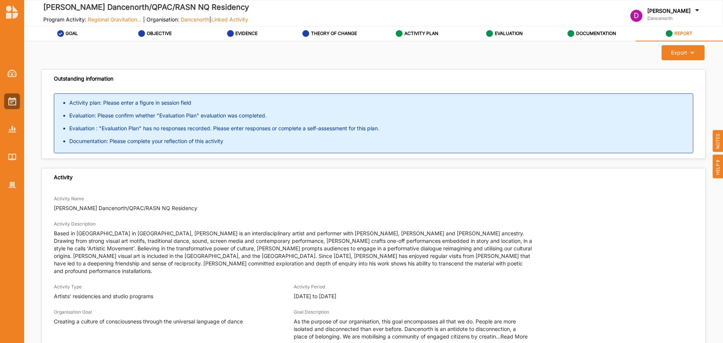
click at [16, 72] on img at bounding box center [12, 74] width 9 height 8
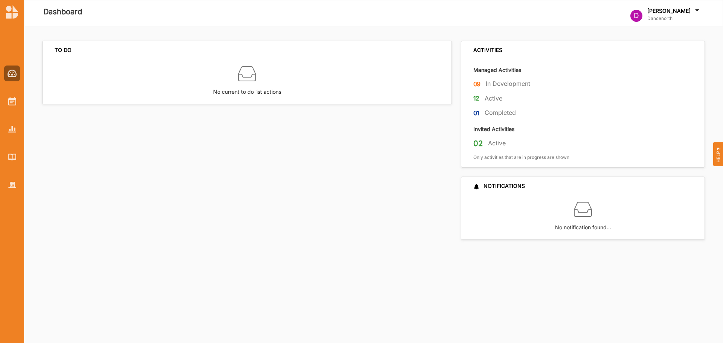
click at [318, 219] on div "TO DO No current to do list actions" at bounding box center [249, 140] width 414 height 199
